Goal: Task Accomplishment & Management: Manage account settings

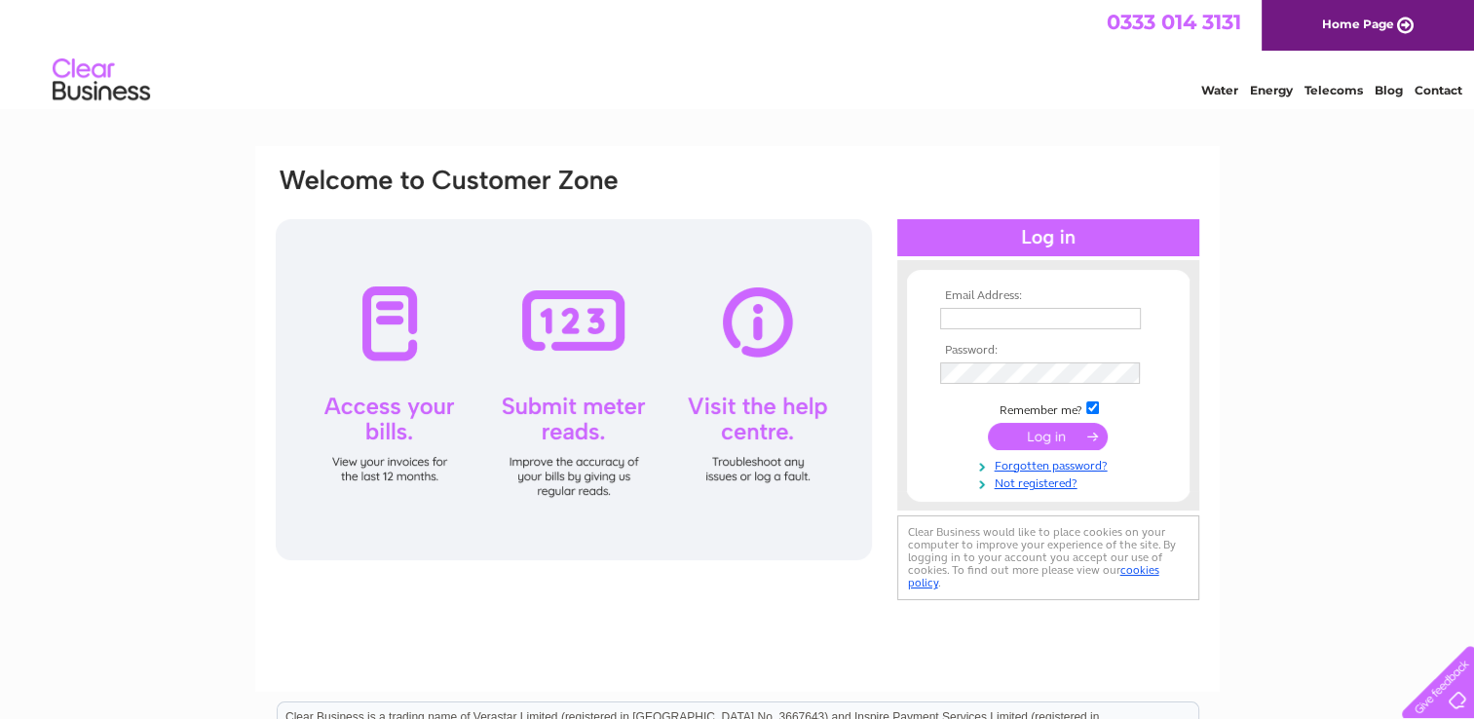
click at [742, 321] on input "text" at bounding box center [1040, 318] width 201 height 21
click at [742, 376] on tbody "Email Address: admin Password: Remember me?" at bounding box center [1048, 391] width 226 height 204
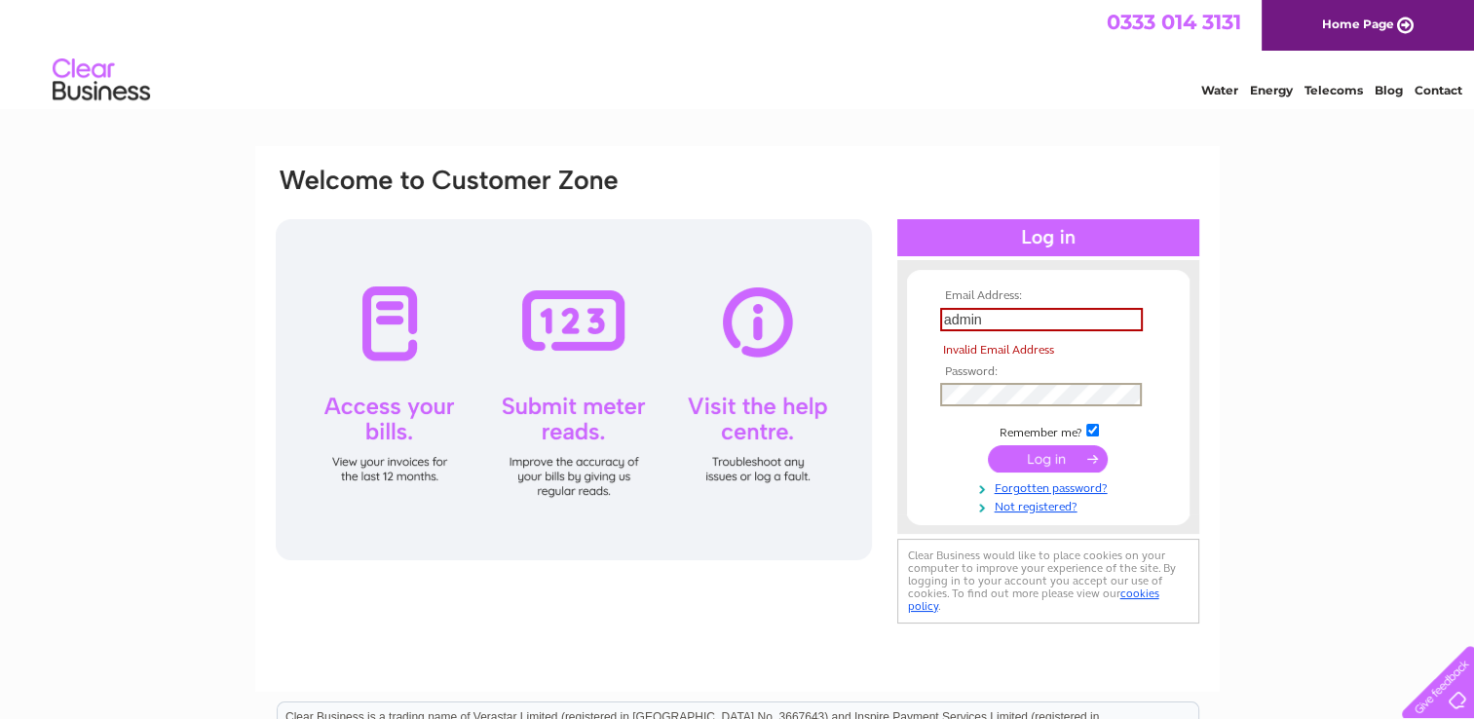
click at [742, 323] on input "admin" at bounding box center [1041, 319] width 203 height 23
click at [742, 318] on input "admin" at bounding box center [1041, 319] width 203 height 23
click at [742, 319] on input "[EMAIL_ADDRESS][DOMAIN_NAME]" at bounding box center [1041, 319] width 203 height 23
type input "k"
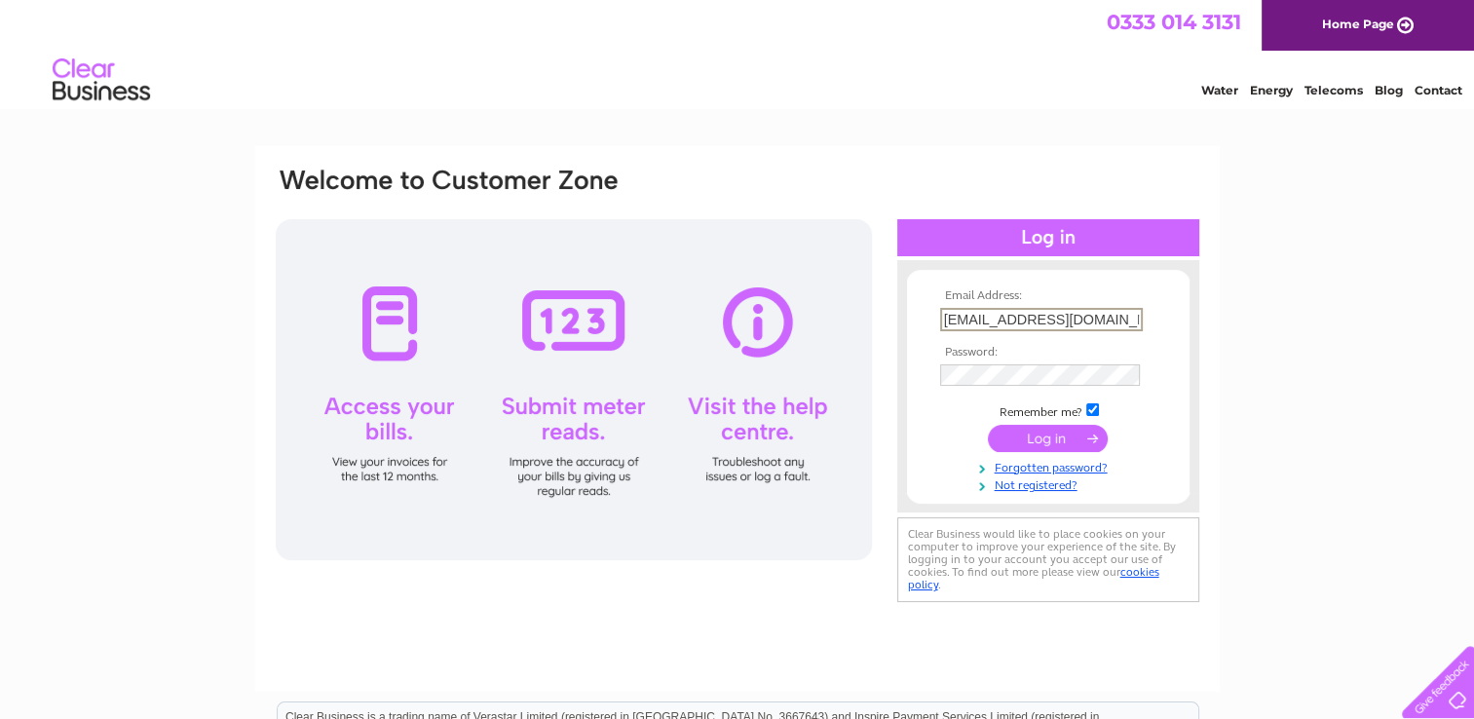
click at [742, 314] on input "[EMAIL_ADDRESS][DOMAIN_NAME]" at bounding box center [1041, 319] width 203 height 23
type input "[EMAIL_ADDRESS][DOMAIN_NAME]"
click at [742, 412] on td "Remember me?" at bounding box center [1048, 409] width 226 height 19
click at [742, 412] on td "Remember me?" at bounding box center [1048, 407] width 226 height 19
click at [742, 438] on input "submit" at bounding box center [1048, 437] width 120 height 27
